Goal: Information Seeking & Learning: Learn about a topic

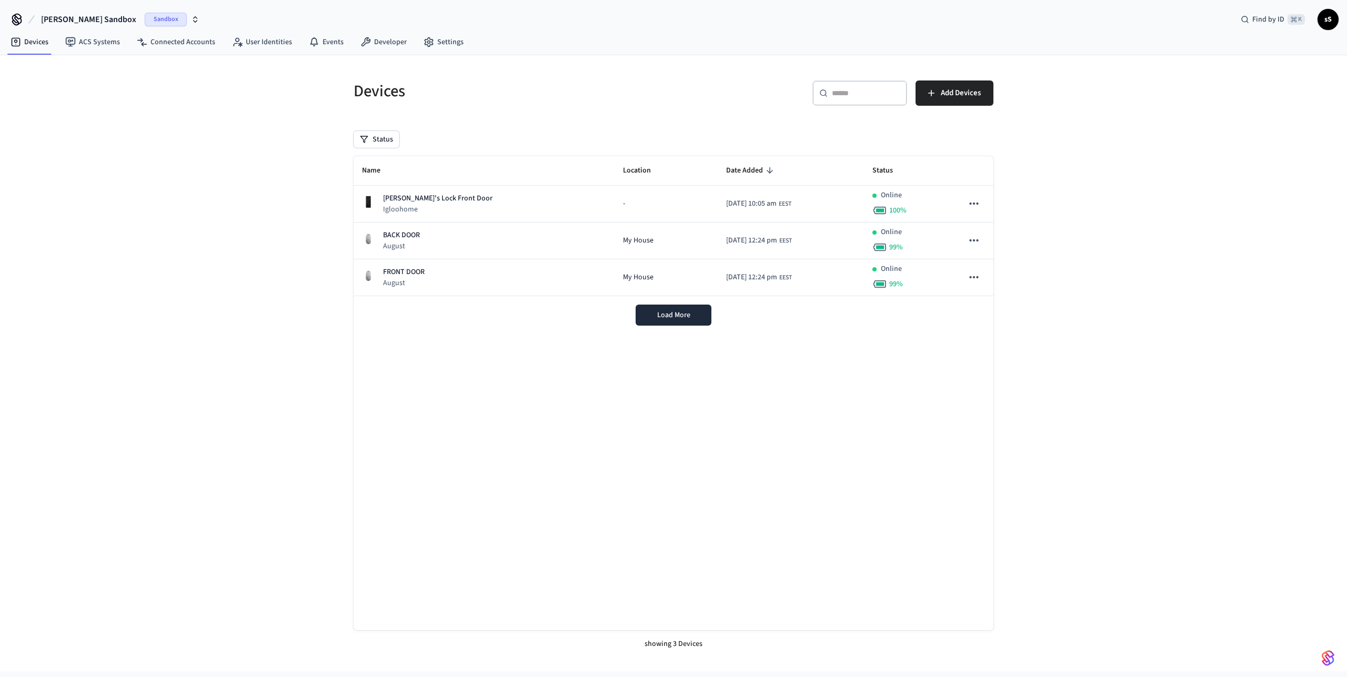
click at [191, 17] on icon "button" at bounding box center [195, 19] width 8 height 8
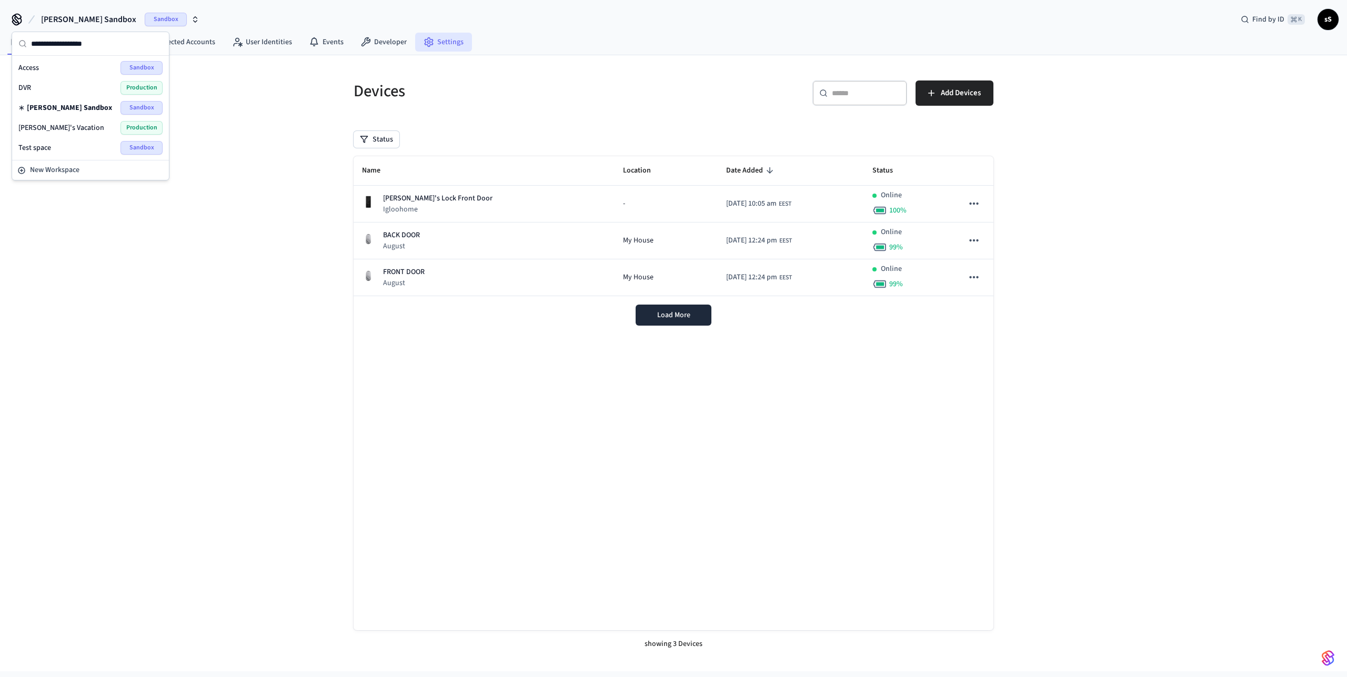
click at [424, 44] on icon at bounding box center [429, 42] width 11 height 11
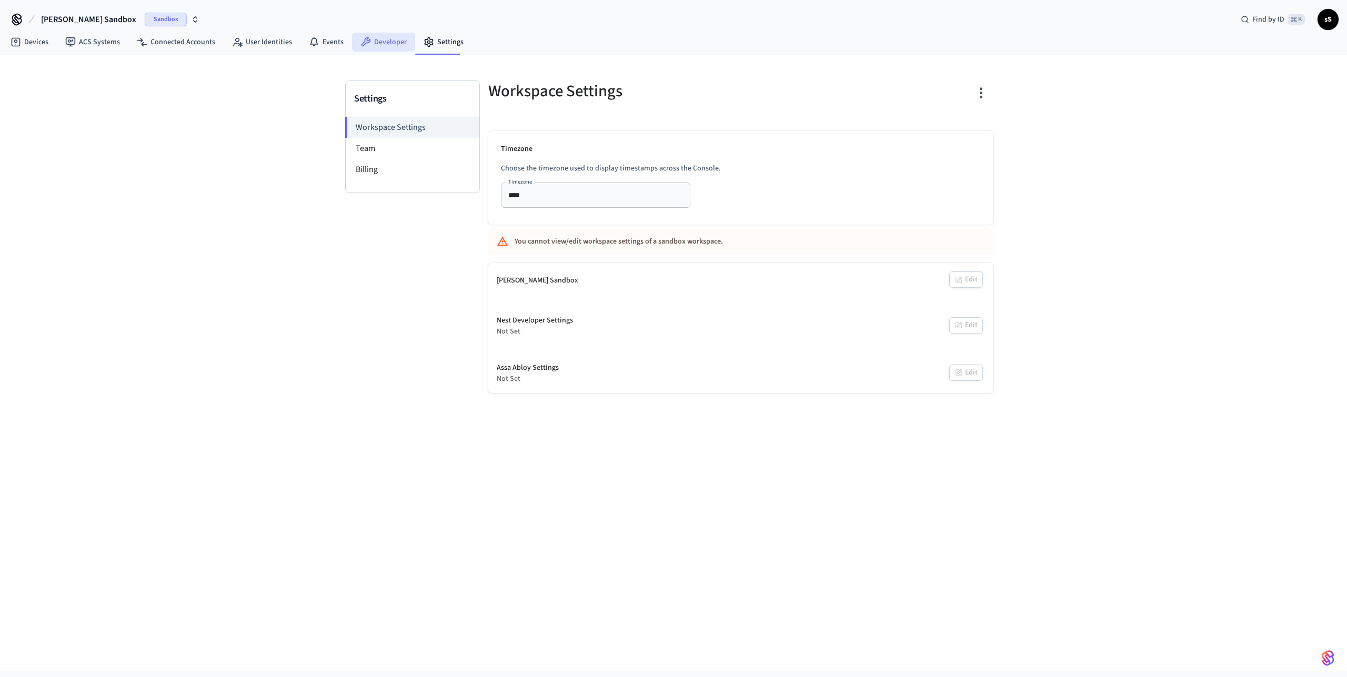
click at [371, 33] on link "Developer" at bounding box center [383, 42] width 63 height 19
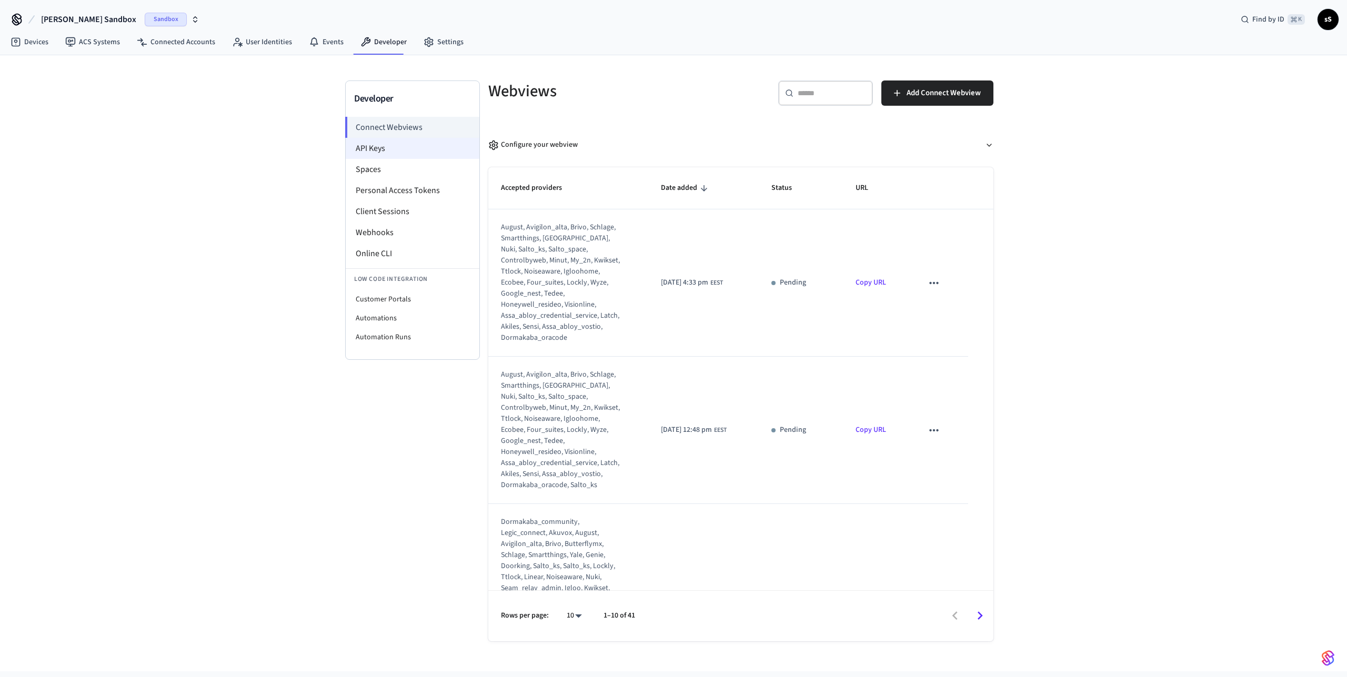
click at [411, 154] on li "API Keys" at bounding box center [413, 148] width 134 height 21
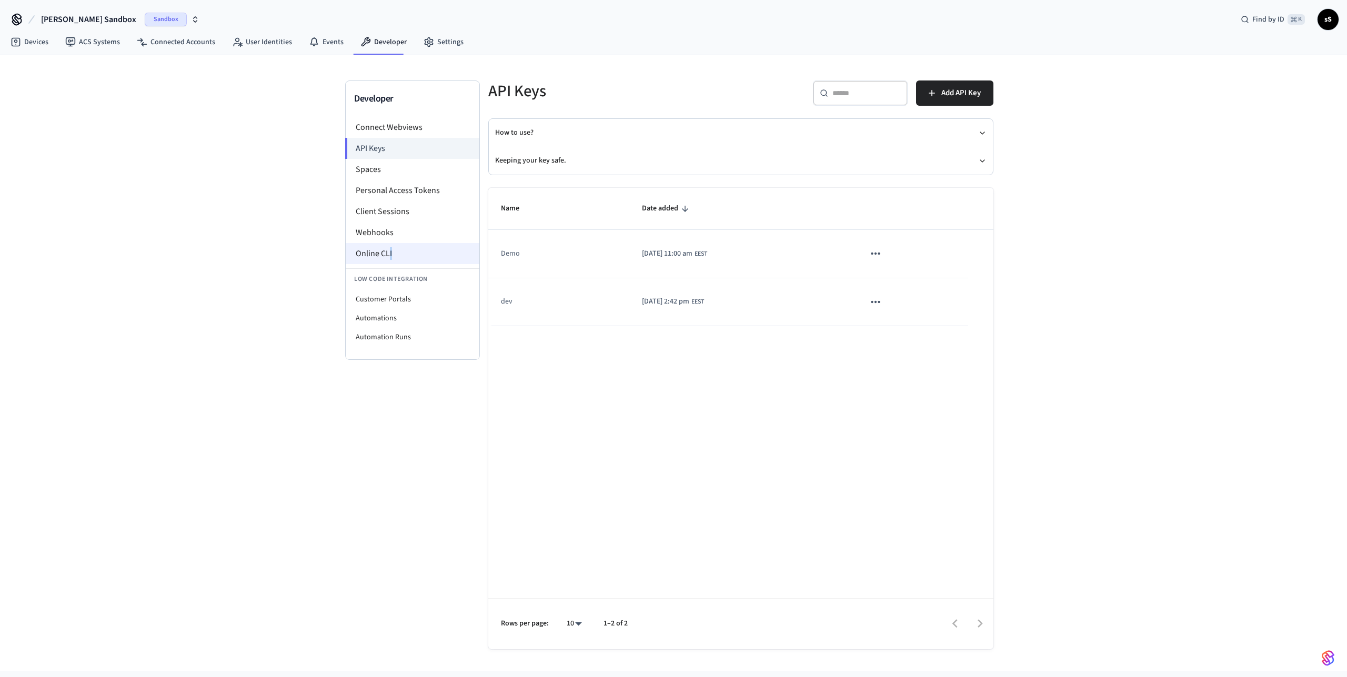
drag, startPoint x: 389, startPoint y: 253, endPoint x: 398, endPoint y: 250, distance: 9.3
click at [398, 250] on li "Online CLI" at bounding box center [413, 253] width 134 height 21
click at [389, 231] on li "Webhooks" at bounding box center [413, 232] width 134 height 21
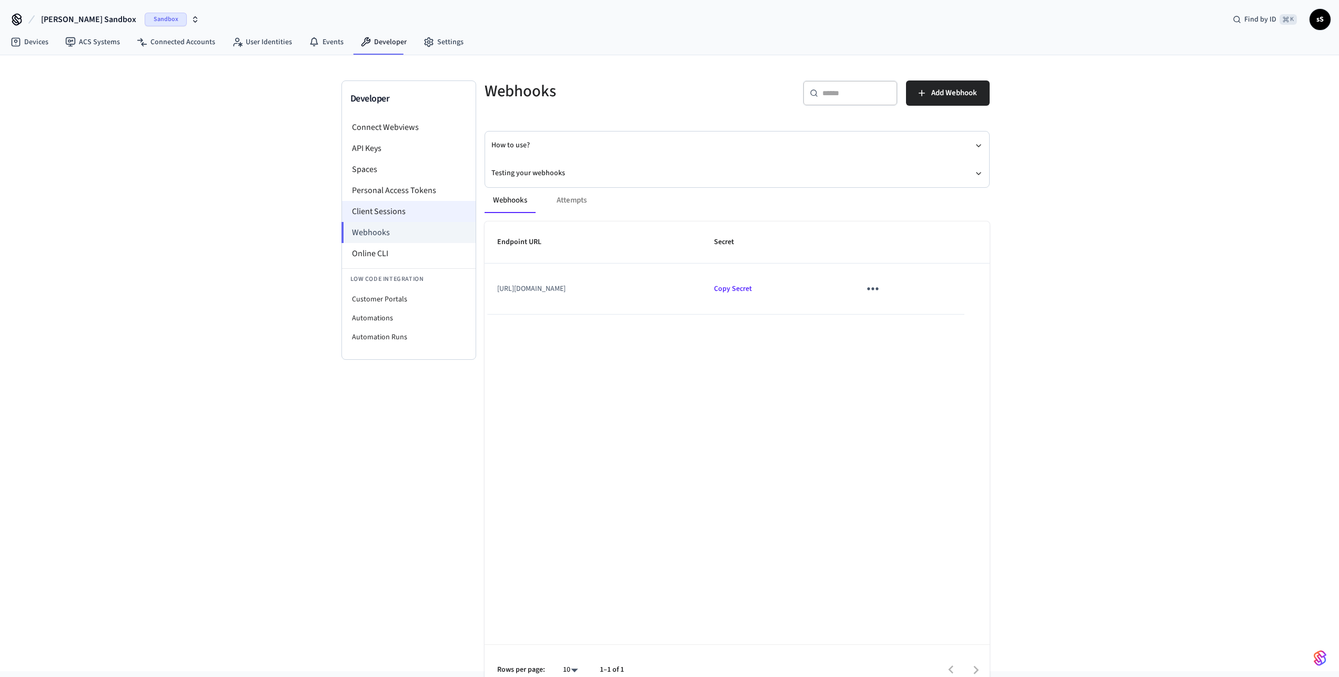
click at [366, 208] on li "Client Sessions" at bounding box center [409, 211] width 134 height 21
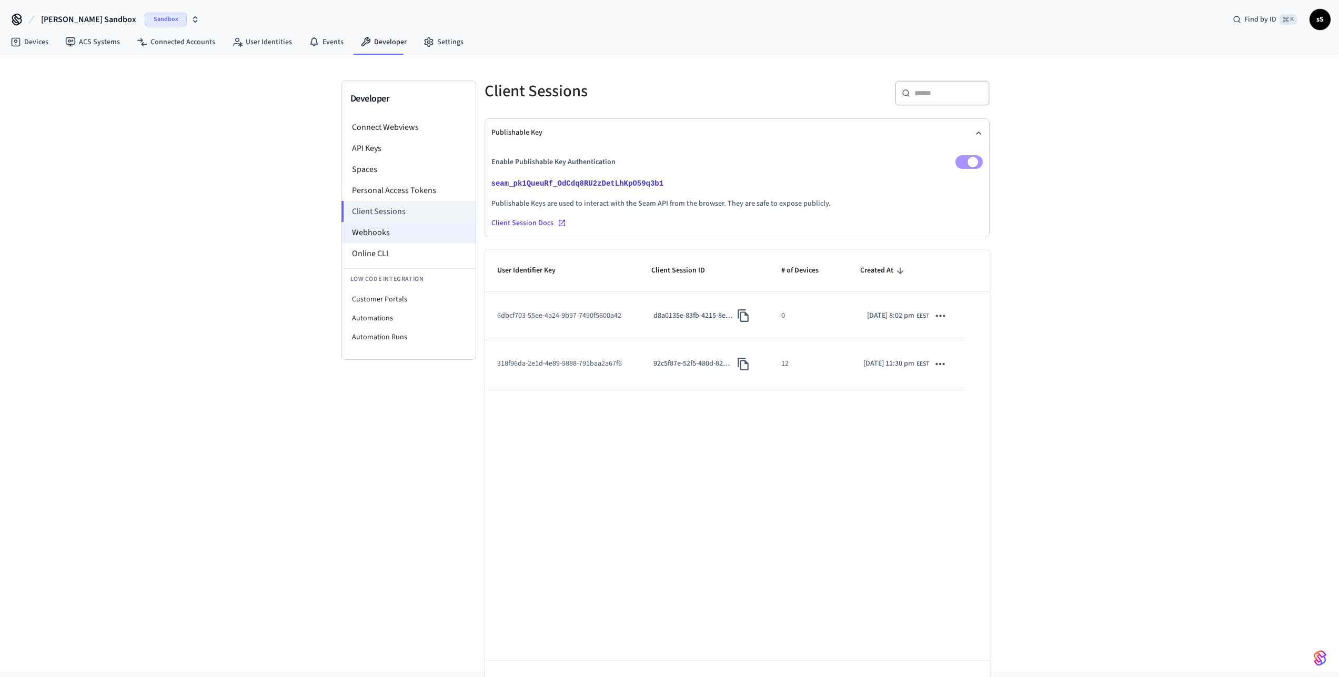
click at [382, 236] on li "Webhooks" at bounding box center [409, 232] width 134 height 21
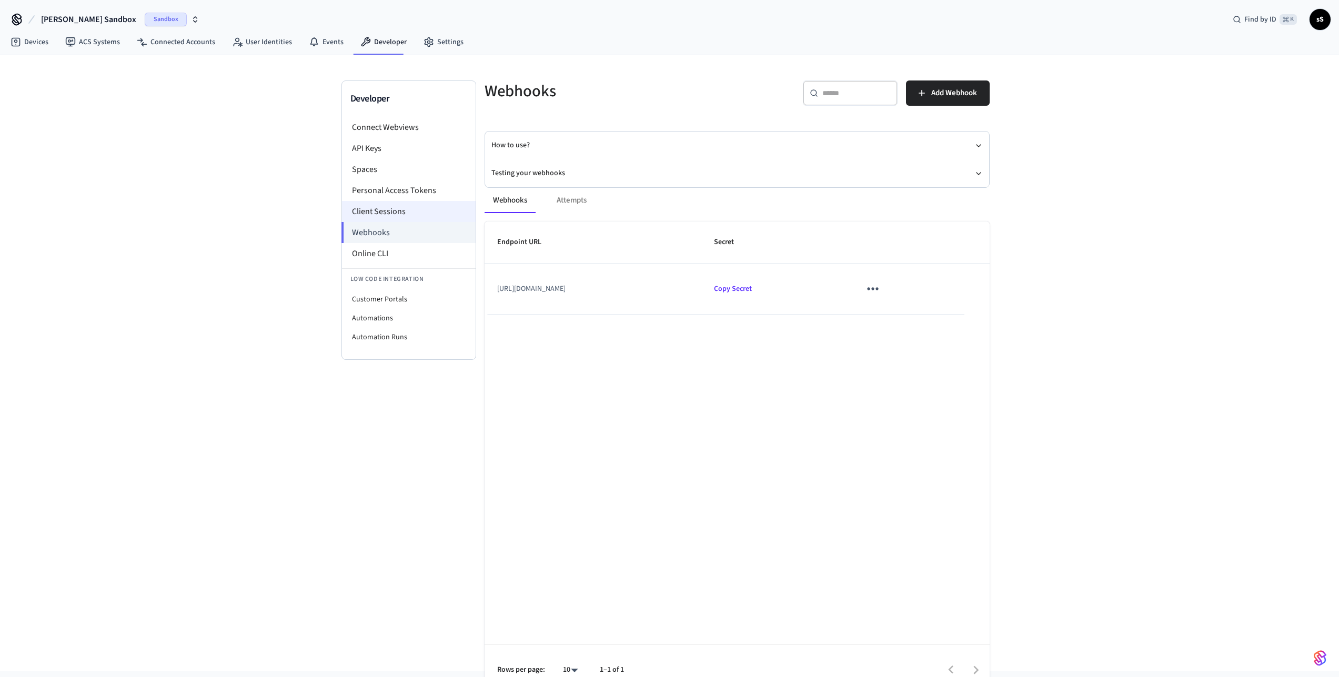
click at [386, 206] on li "Client Sessions" at bounding box center [409, 211] width 134 height 21
